Goal: Task Accomplishment & Management: Manage account settings

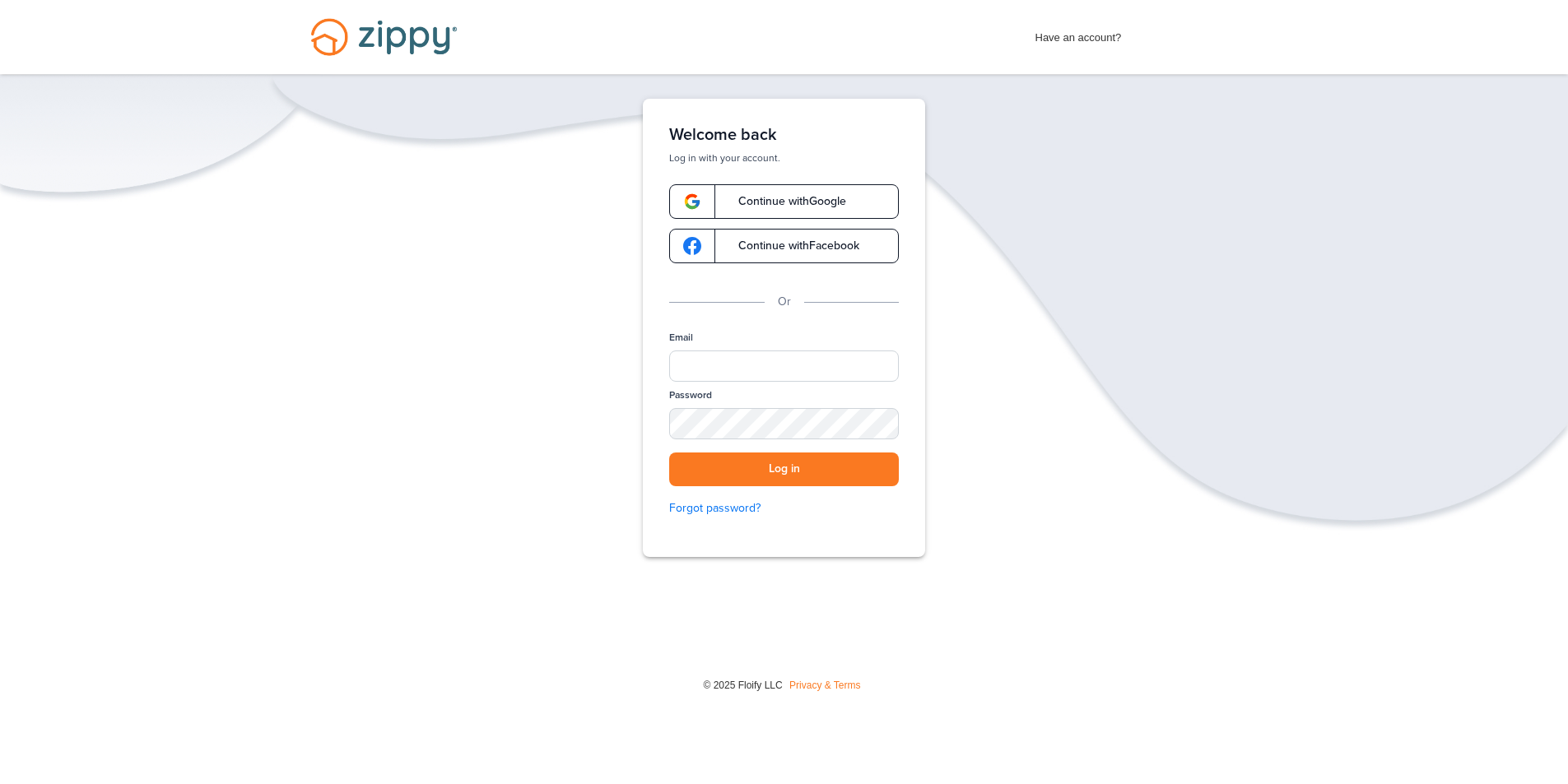
click at [746, 346] on div "Email" at bounding box center [784, 359] width 230 height 57
click at [751, 357] on input "Email" at bounding box center [784, 366] width 230 height 32
type input "**********"
drag, startPoint x: 881, startPoint y: 430, endPoint x: 864, endPoint y: 431, distance: 17.0
click at [881, 430] on div "SHOW" at bounding box center [878, 425] width 37 height 16
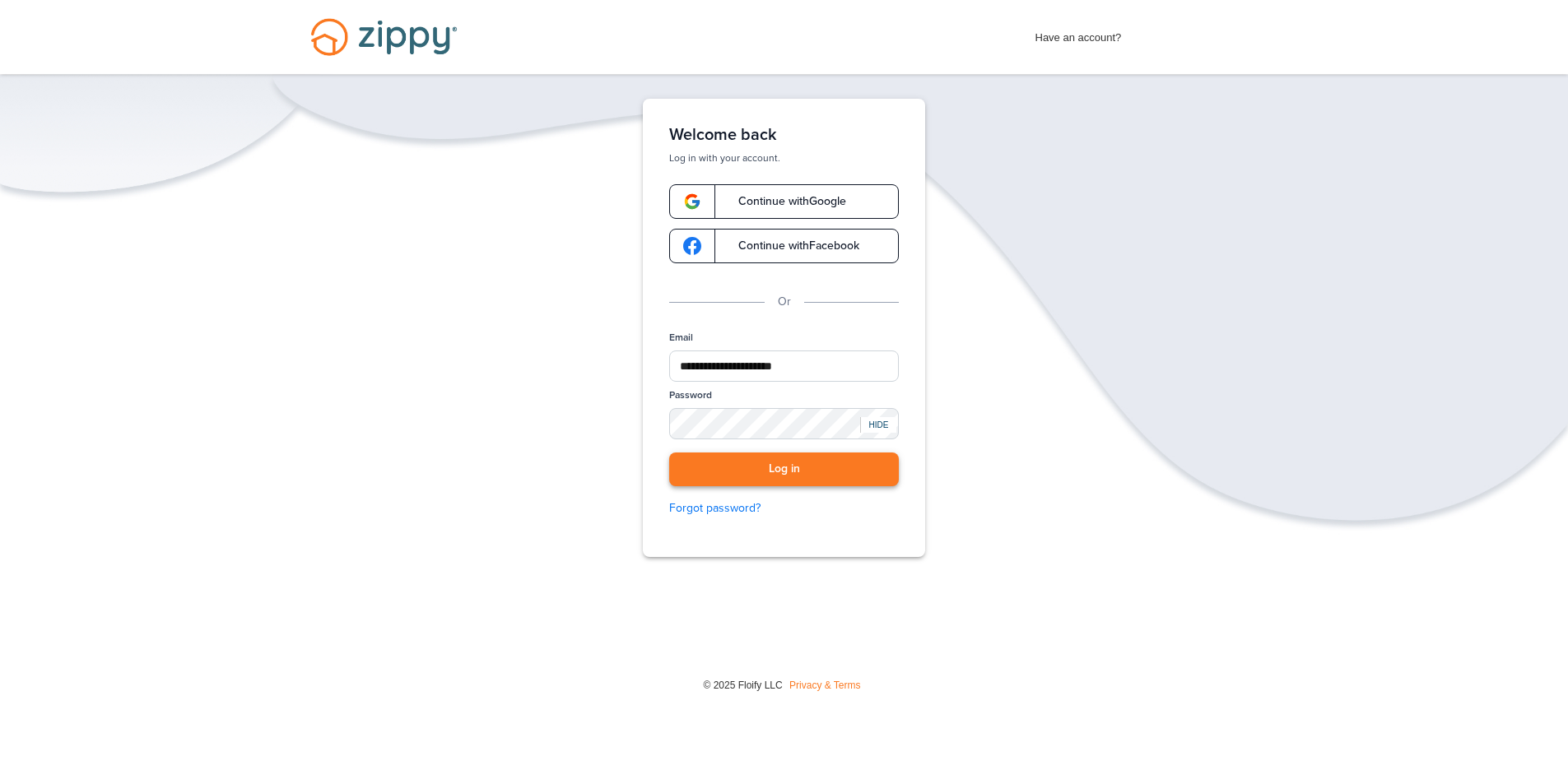
click at [732, 462] on button "Log in" at bounding box center [784, 469] width 230 height 34
